Goal: Task Accomplishment & Management: Use online tool/utility

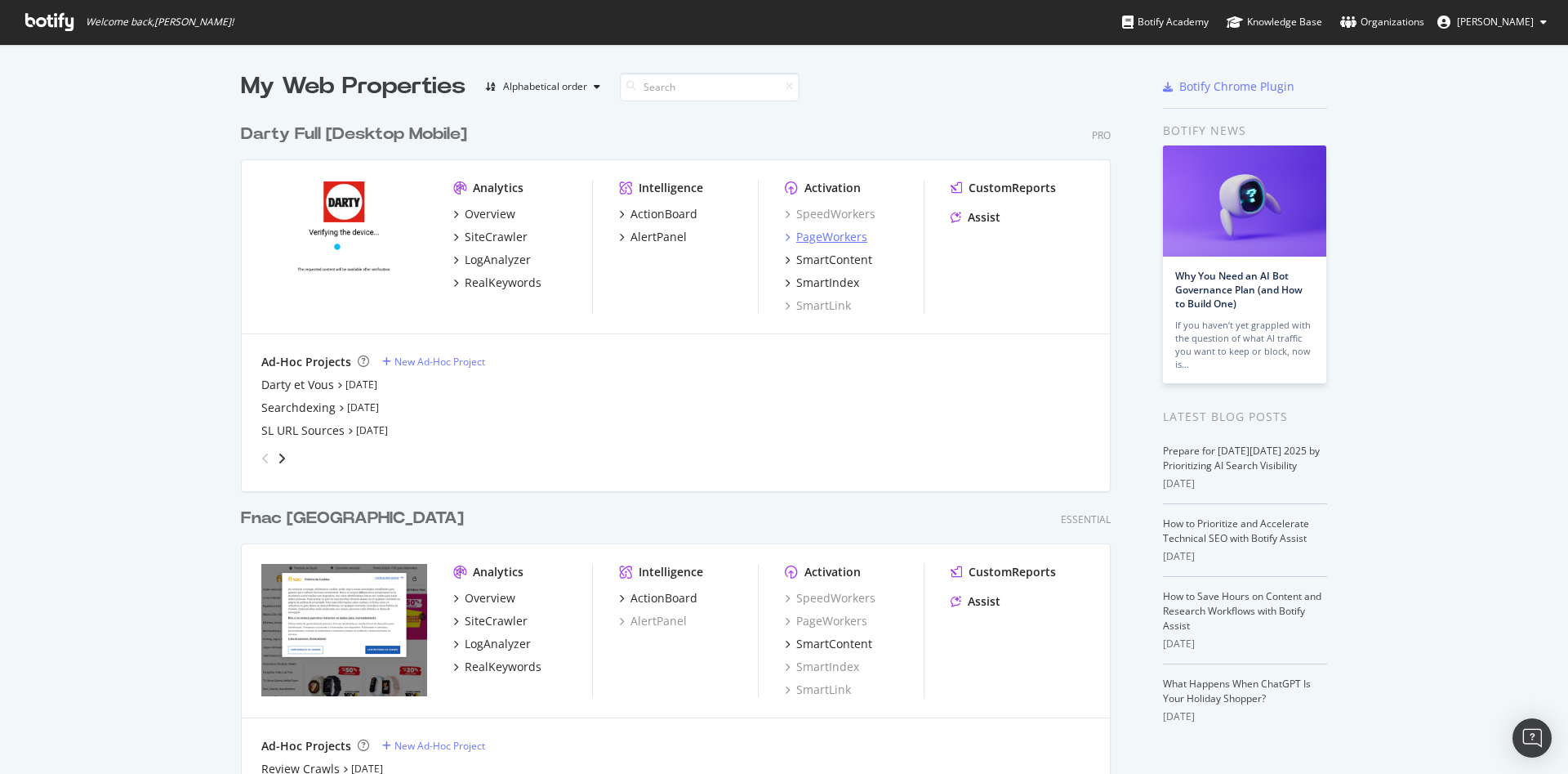
click at [826, 239] on div "PageWorkers" at bounding box center [832, 236] width 71 height 16
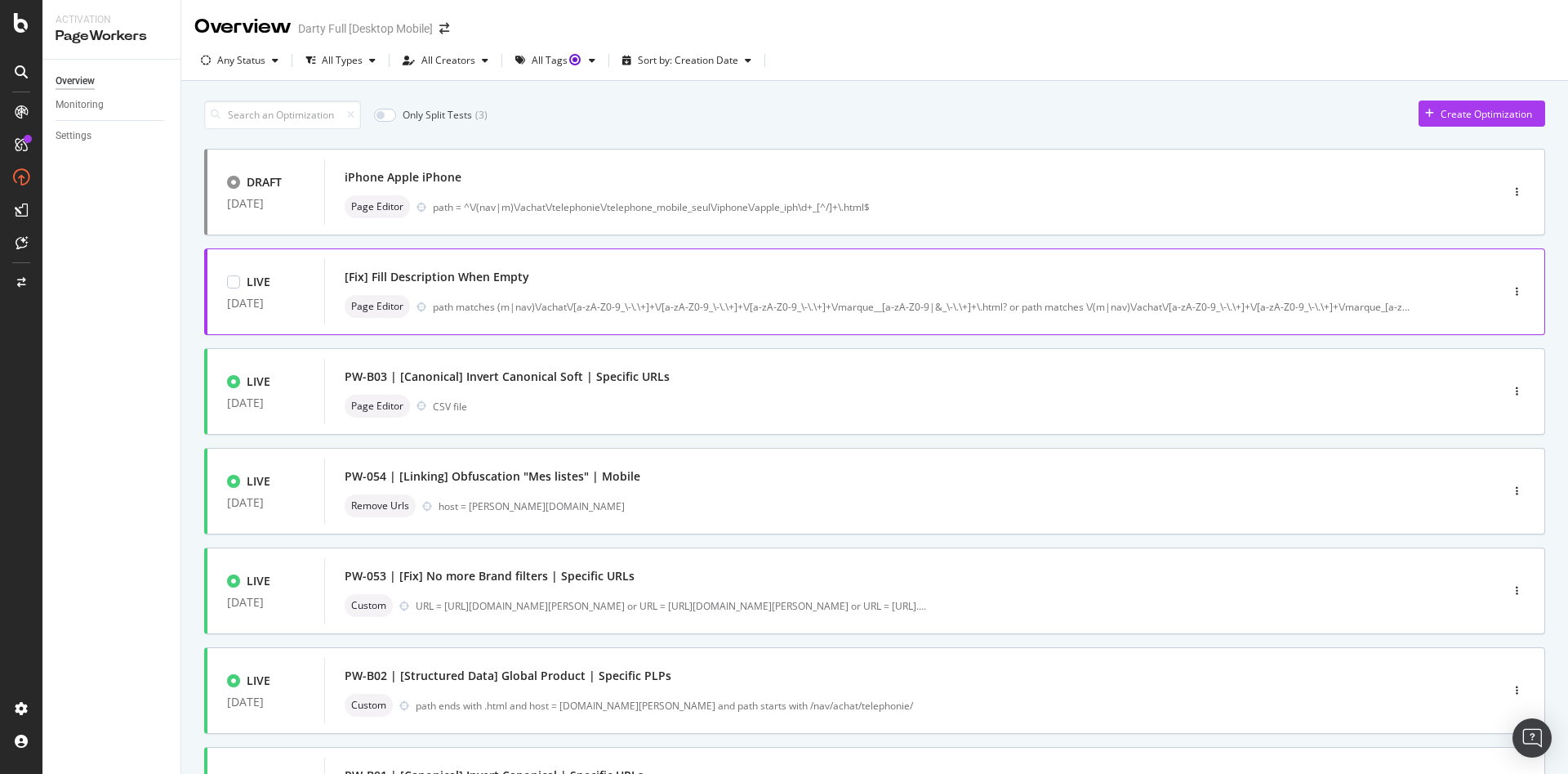
click at [440, 280] on div "[Fix] Fill Description When Empty" at bounding box center [437, 277] width 184 height 16
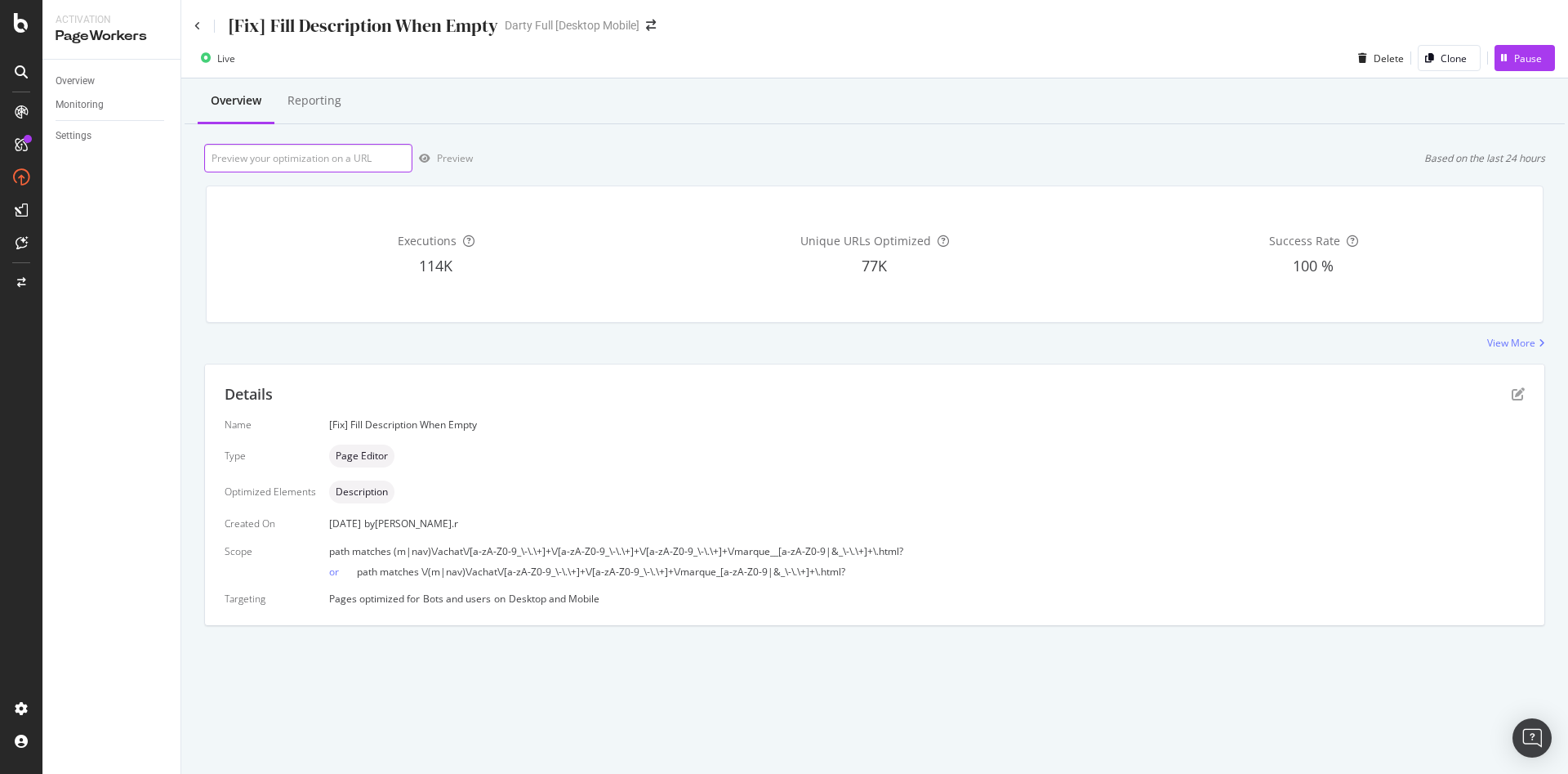
paste input "[URL][DOMAIN_NAME][PERSON_NAME]"
type input "[URL][DOMAIN_NAME][PERSON_NAME]"
click at [449, 155] on div "Preview" at bounding box center [455, 158] width 36 height 14
